Goal: Task Accomplishment & Management: Manage account settings

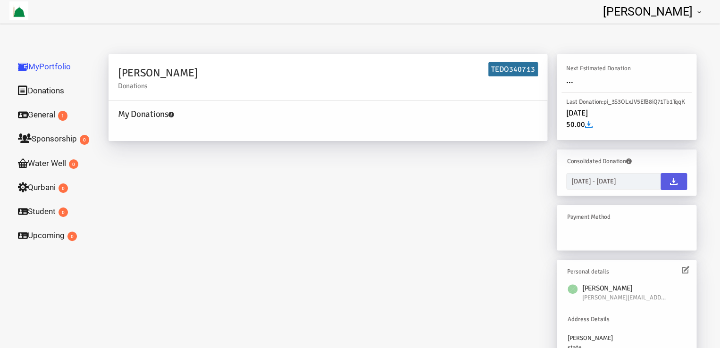
click at [512, 67] on h6 "TEDO340713" at bounding box center [514, 69] width 50 height 14
click at [588, 126] on icon at bounding box center [589, 125] width 8 height 8
click at [699, 11] on icon at bounding box center [700, 12] width 8 height 8
click at [673, 32] on link "Logout" at bounding box center [671, 36] width 80 height 19
